Goal: Transaction & Acquisition: Purchase product/service

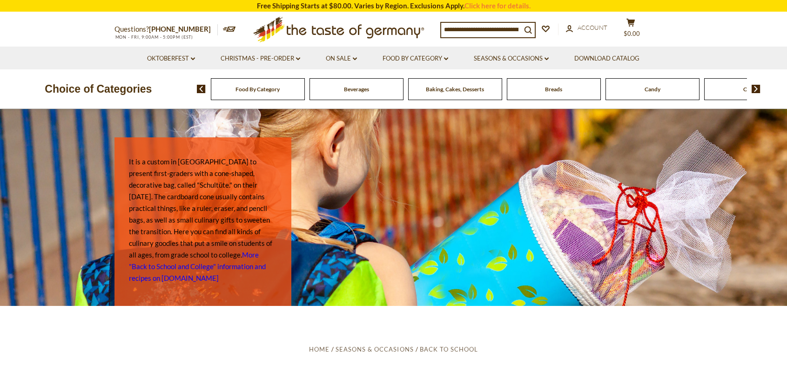
click at [757, 90] on img at bounding box center [756, 89] width 9 height 8
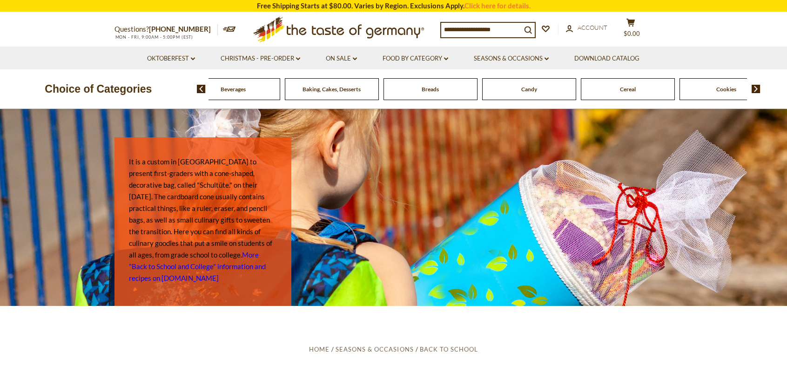
click at [501, 28] on input at bounding box center [481, 29] width 80 height 13
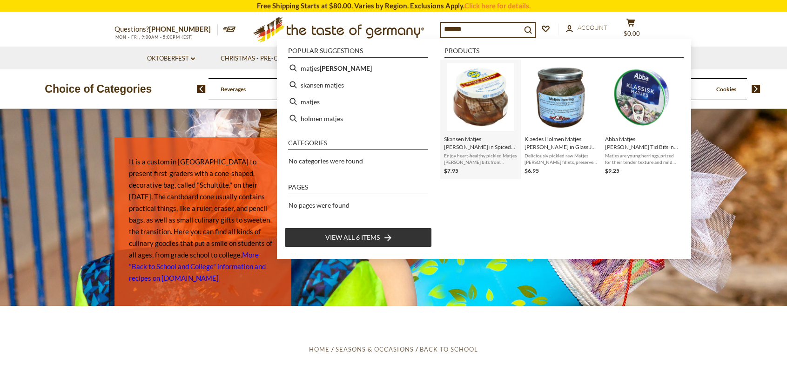
type input "******"
click at [474, 103] on img "Skansen Matjes Herring in Spiced Sauce jar, 6oz" at bounding box center [481, 97] width 68 height 68
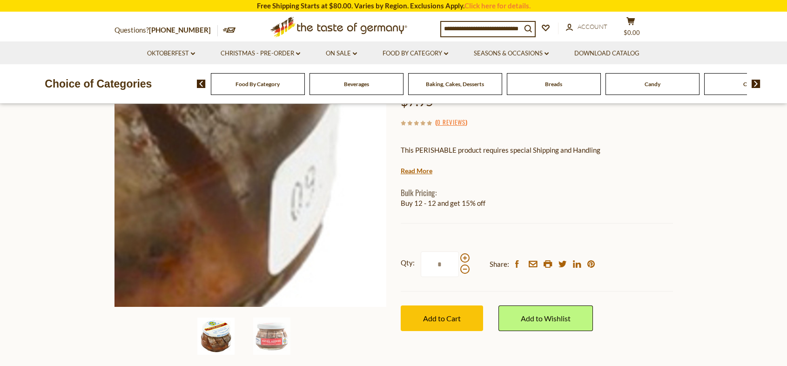
scroll to position [140, 0]
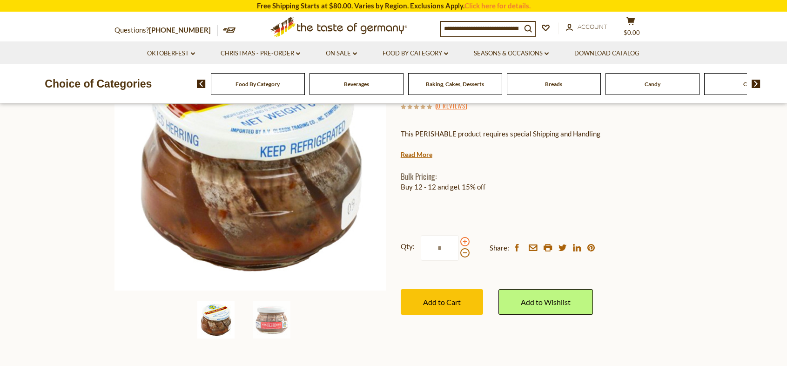
click at [462, 241] on span at bounding box center [464, 241] width 9 height 9
click at [459, 241] on input "*" at bounding box center [440, 248] width 38 height 26
click at [462, 241] on span at bounding box center [464, 241] width 9 height 9
click at [459, 241] on input "*" at bounding box center [440, 248] width 38 height 26
click at [464, 254] on span at bounding box center [464, 252] width 9 height 9
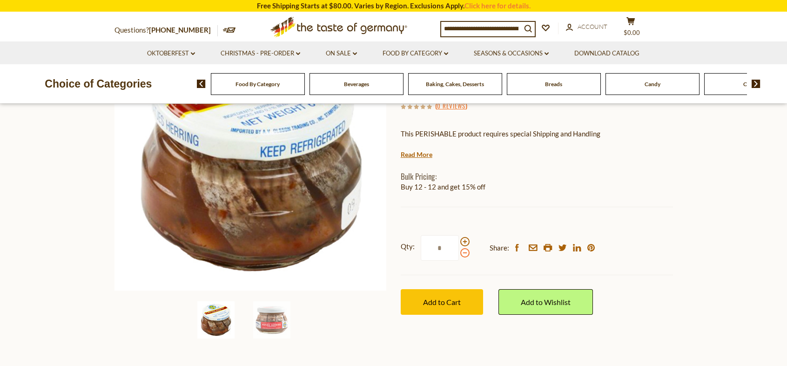
click at [459, 254] on input "*" at bounding box center [440, 248] width 38 height 26
click at [466, 241] on span at bounding box center [464, 241] width 9 height 9
click at [459, 241] on input "*" at bounding box center [440, 248] width 38 height 26
type input "*"
click at [438, 303] on span "Add to Cart" at bounding box center [442, 301] width 38 height 9
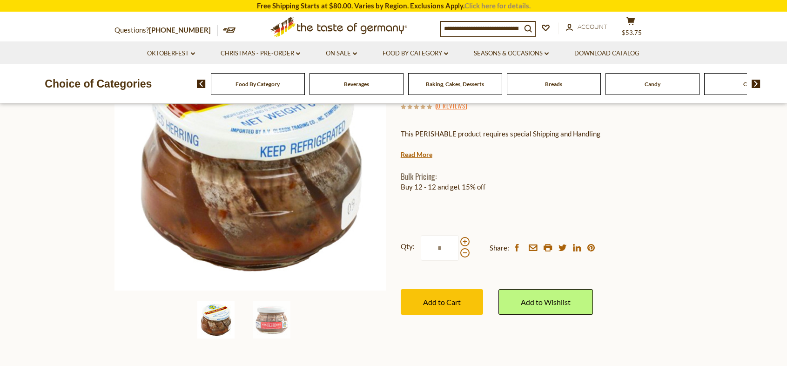
click at [482, 6] on link "Click here for details." at bounding box center [498, 5] width 66 height 8
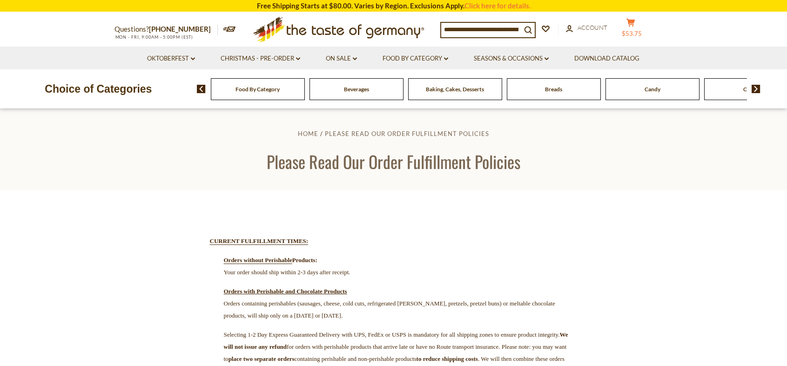
click at [634, 24] on icon "cart" at bounding box center [631, 23] width 9 height 8
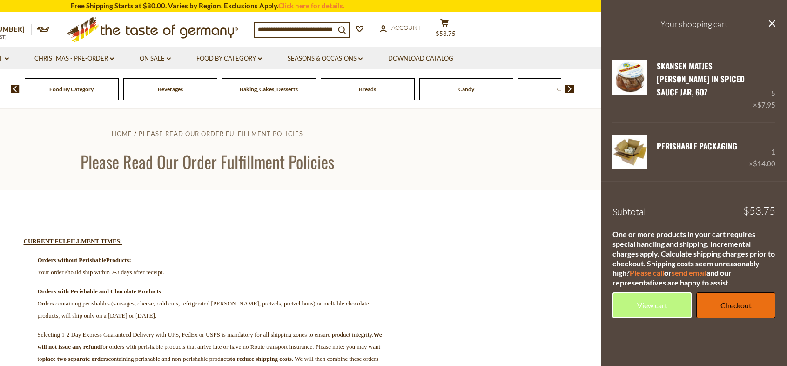
click at [730, 292] on link "Checkout" at bounding box center [735, 305] width 79 height 26
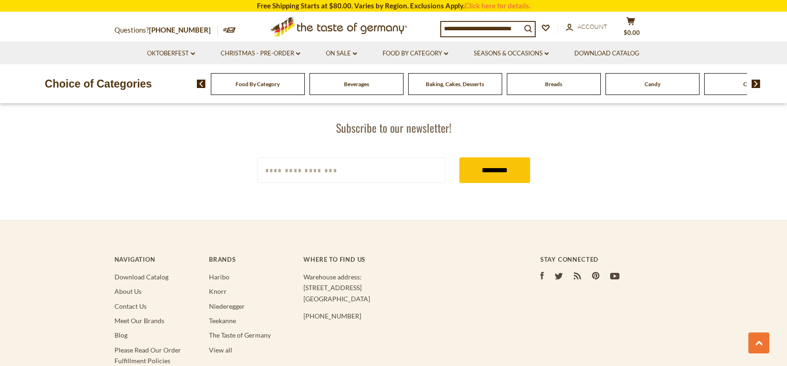
scroll to position [1765, 0]
